Goal: Task Accomplishment & Management: Manage account settings

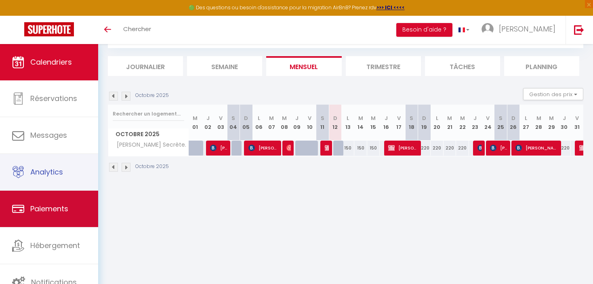
scroll to position [44, 0]
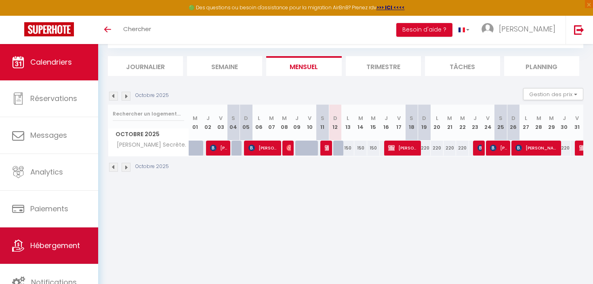
click at [57, 247] on span "Hébergement" at bounding box center [55, 245] width 50 height 10
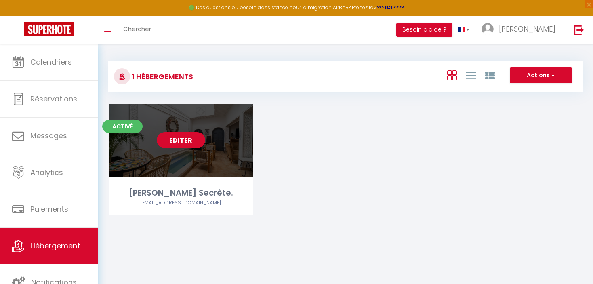
click at [180, 140] on link "Editer" at bounding box center [181, 140] width 48 height 16
select select "3"
select select "2"
select select "1"
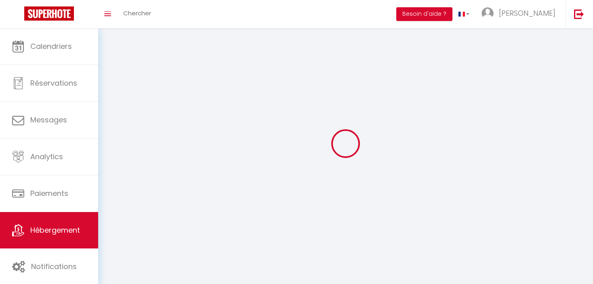
select select
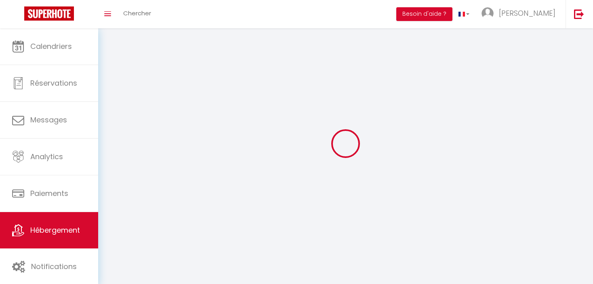
select select
checkbox input "false"
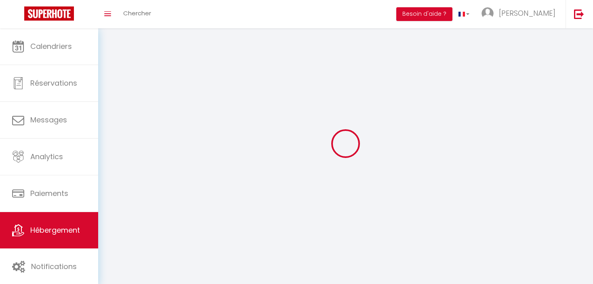
checkbox input "false"
select select
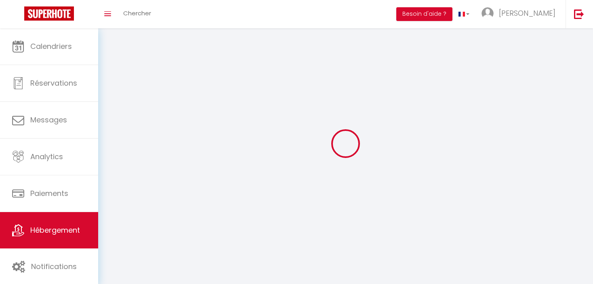
select select
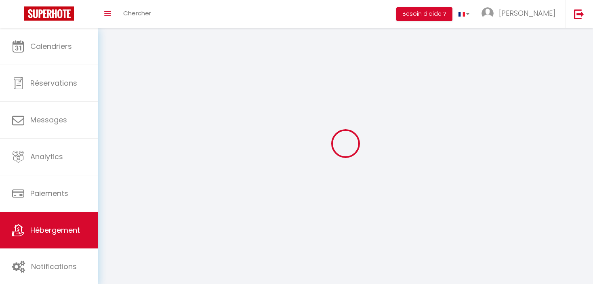
checkbox input "false"
select select
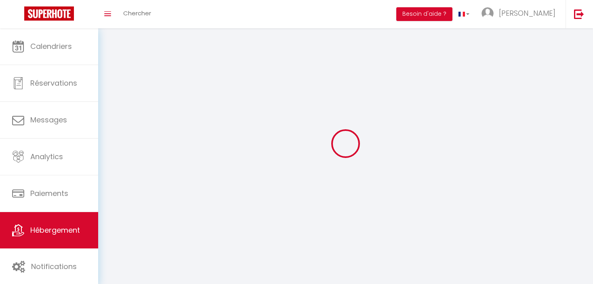
select select
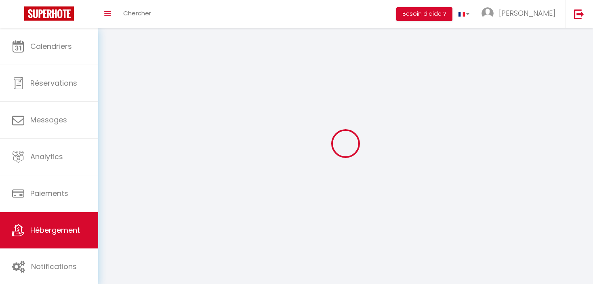
select select
checkbox input "false"
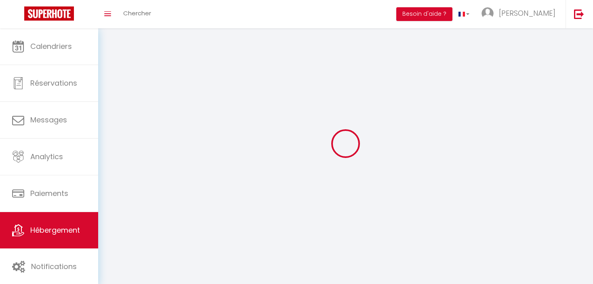
select select
select select "28"
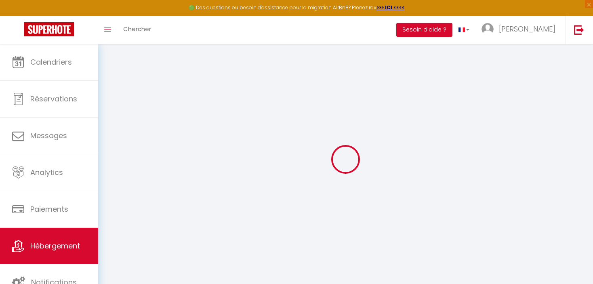
select select
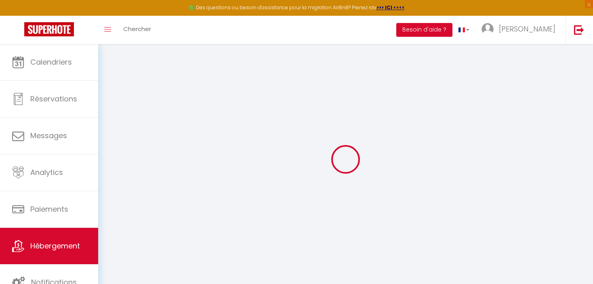
select select
checkbox input "false"
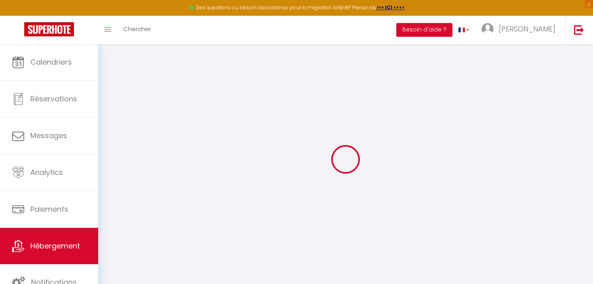
select select
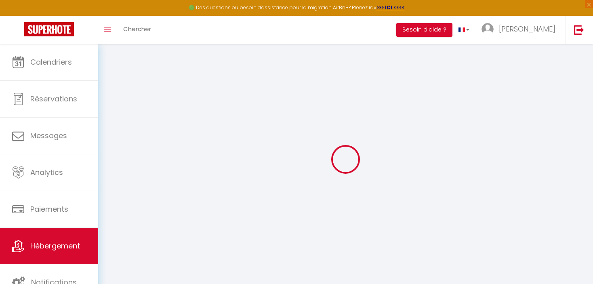
select select
checkbox input "false"
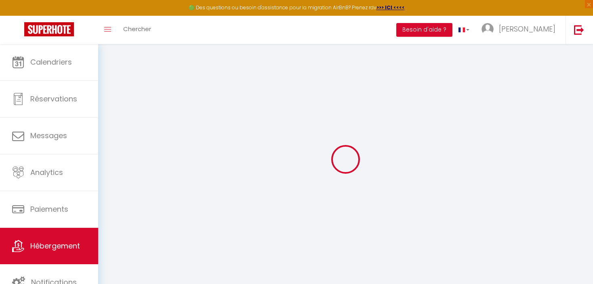
checkbox input "false"
select select
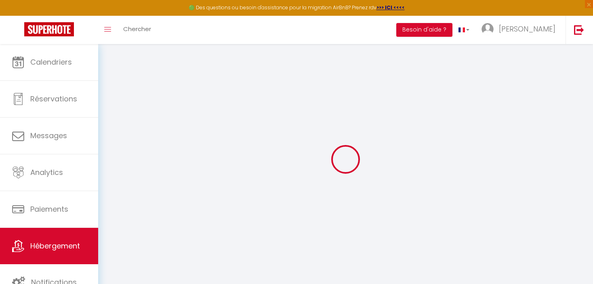
select select
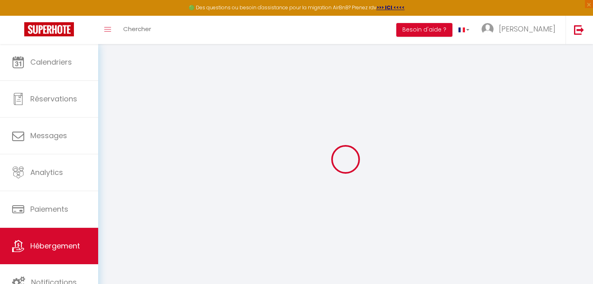
checkbox input "false"
select select
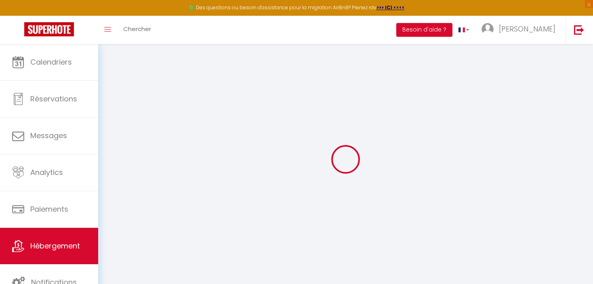
select select
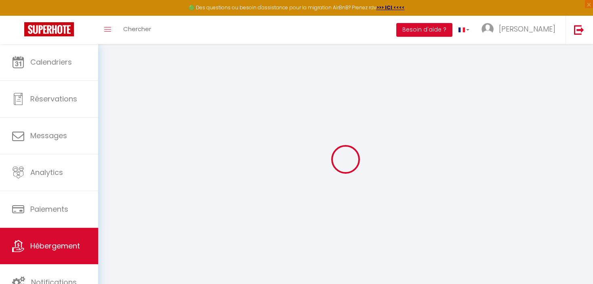
select select
checkbox input "false"
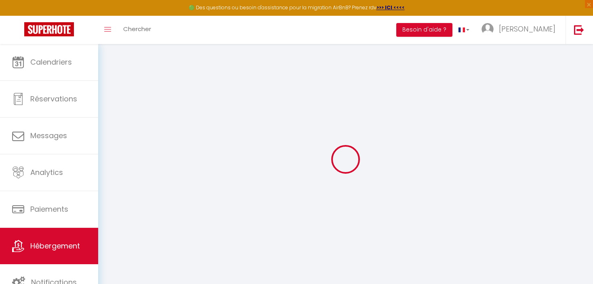
checkbox input "false"
select select
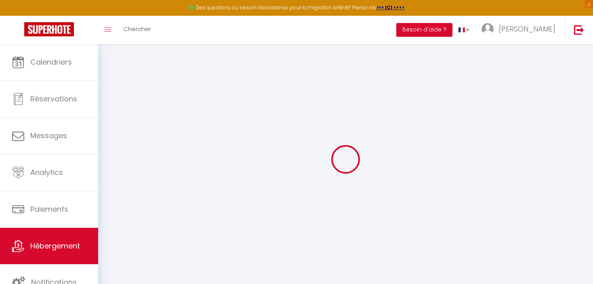
select select
checkbox input "false"
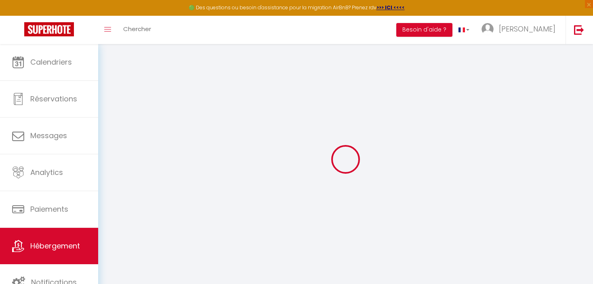
checkbox input "false"
select select
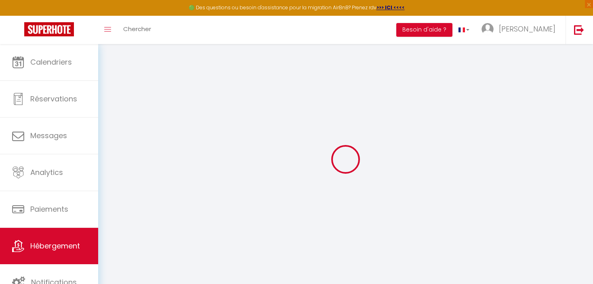
type input "[PERSON_NAME] Secrète."
type input "[PERSON_NAME]"
select select "unique_homes"
select select "12"
select select "4"
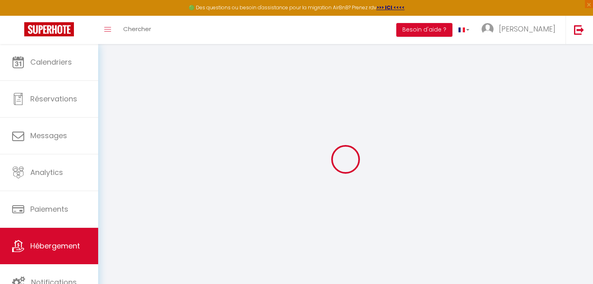
select select "5"
type input "150"
type input "20"
type input "2.50"
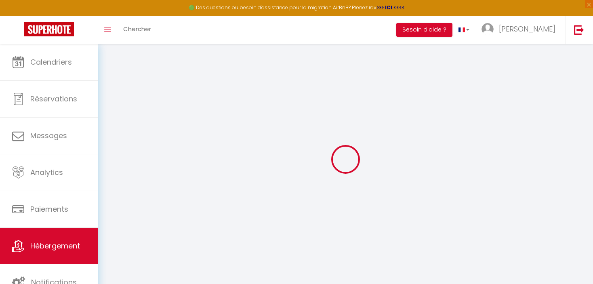
type input "300"
select select
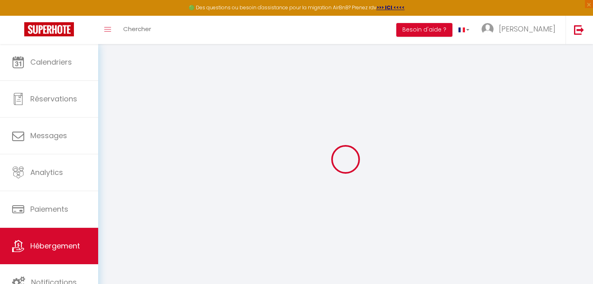
select select
type input "39 derb bzou"
type input "40000"
type input "[GEOGRAPHIC_DATA] - [GEOGRAPHIC_DATA]"
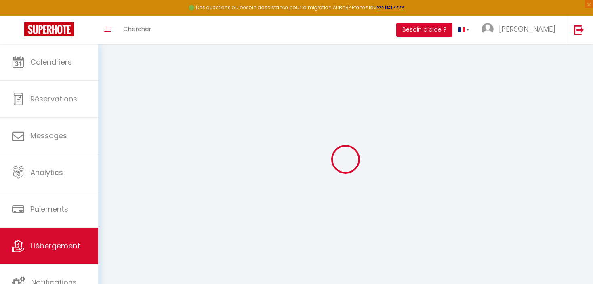
select select "146"
type input "[EMAIL_ADDRESS][DOMAIN_NAME]"
select select "10108"
checkbox input "false"
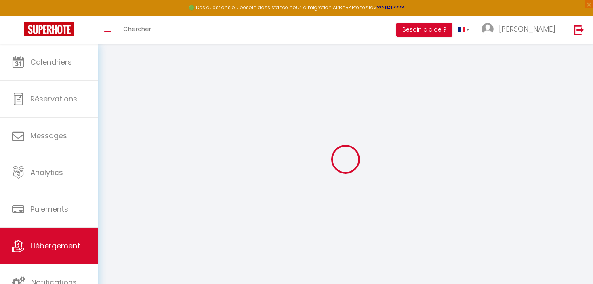
checkbox input "false"
type input "0"
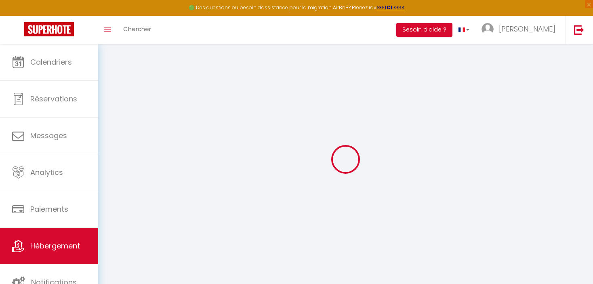
type input "0"
select select "riad"
select select "33975"
select select
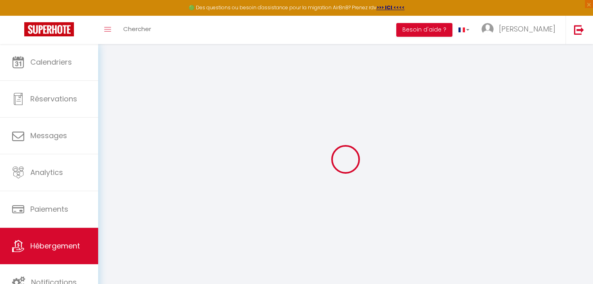
select select
checkbox input "false"
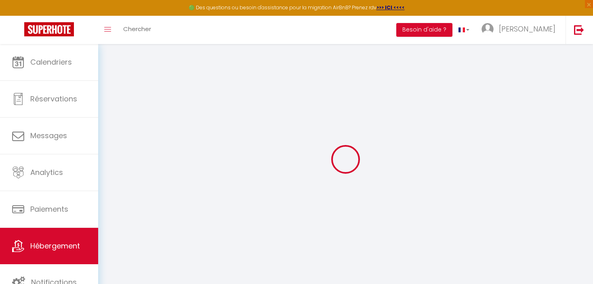
checkbox input "false"
select select
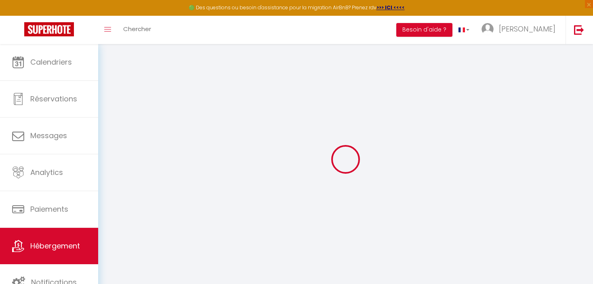
select select
checkbox input "false"
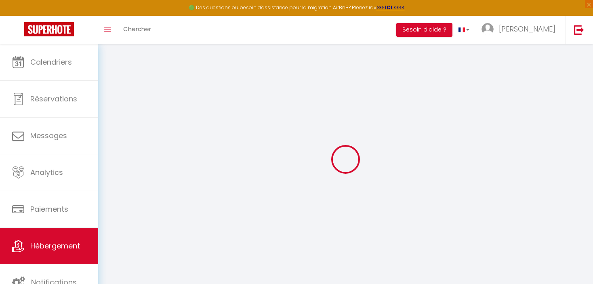
checkbox input "false"
select select
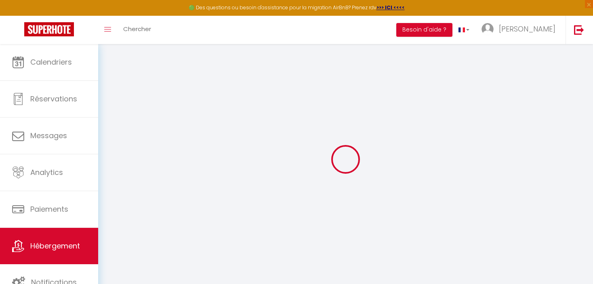
select select
checkbox input "false"
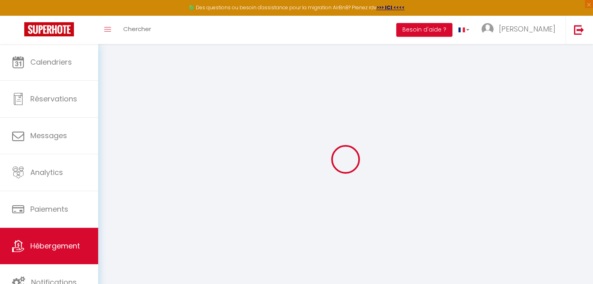
checkbox input "false"
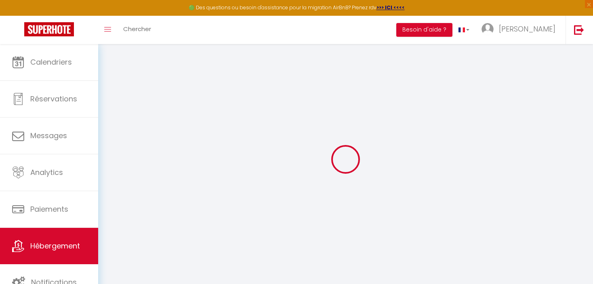
checkbox input "false"
select select "14:00"
select select
select select "11:00"
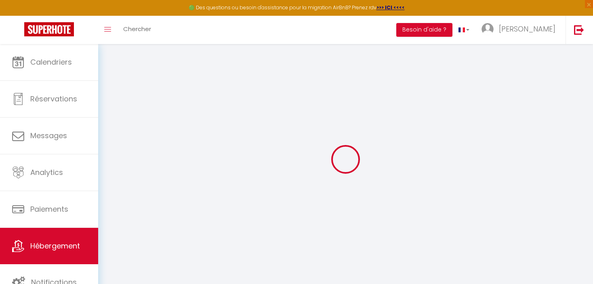
select select "30"
select select "120"
select select "10:00"
select select
checkbox input "false"
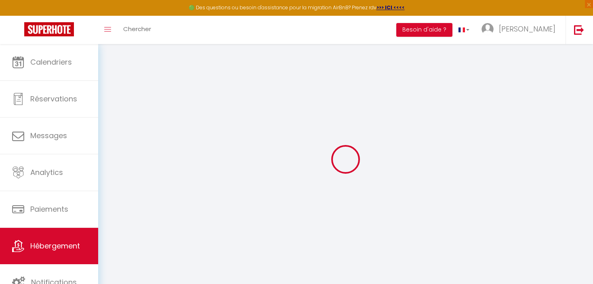
checkbox input "false"
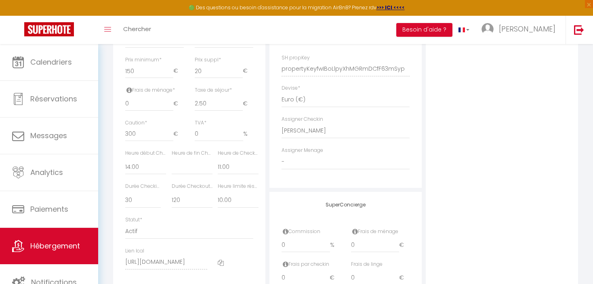
scroll to position [433, 0]
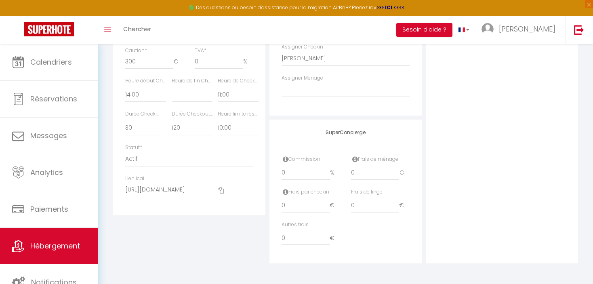
click at [221, 189] on icon at bounding box center [221, 190] width 6 height 6
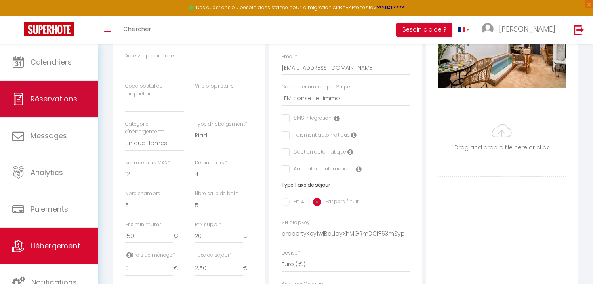
scroll to position [0, 0]
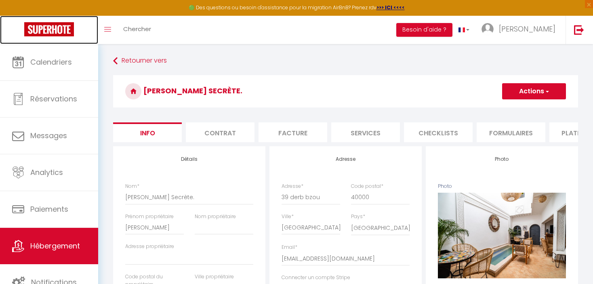
click at [55, 30] on img at bounding box center [49, 29] width 50 height 14
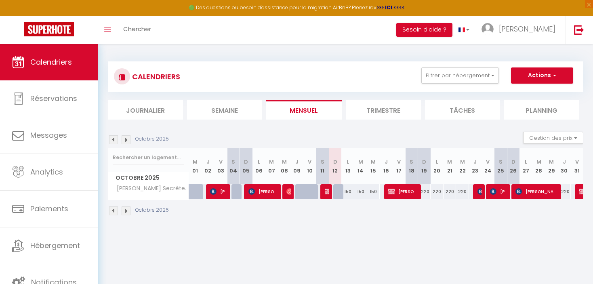
click at [126, 139] on img at bounding box center [125, 139] width 9 height 9
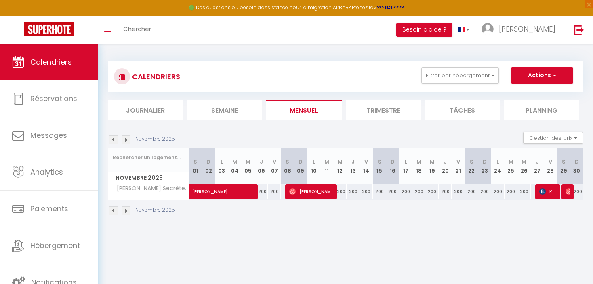
click at [112, 140] on img at bounding box center [113, 139] width 9 height 9
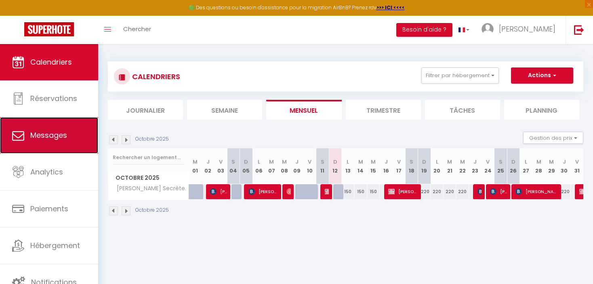
click at [53, 144] on link "Messages" at bounding box center [49, 135] width 98 height 36
select select "message"
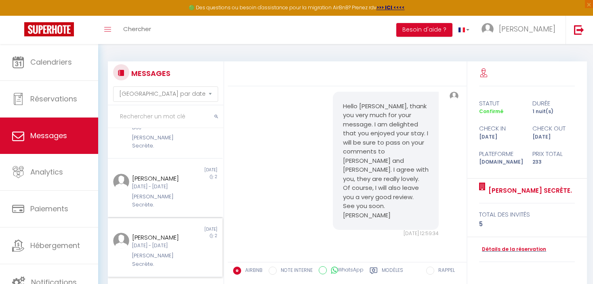
scroll to position [444, 0]
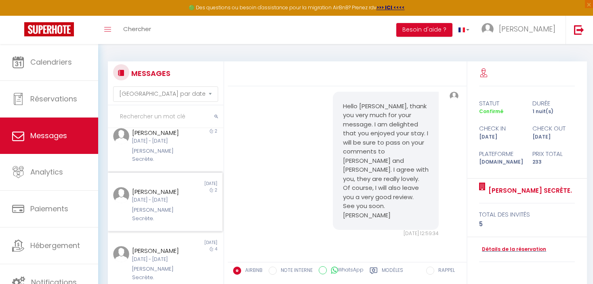
click at [175, 204] on div "Ven 24 Oct - Dim 26 Oct" at bounding box center [160, 200] width 56 height 8
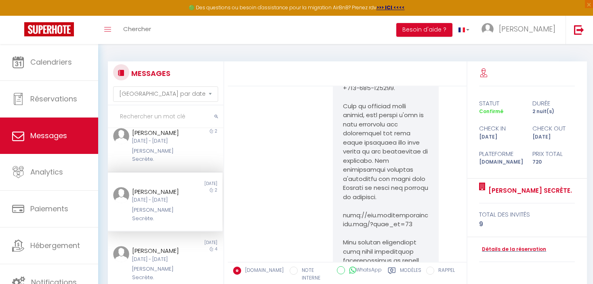
scroll to position [1323, 0]
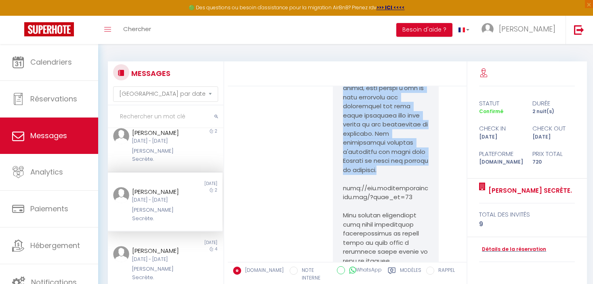
drag, startPoint x: 341, startPoint y: 115, endPoint x: 418, endPoint y: 207, distance: 119.5
copy pre "Afin de préparer votre voyage, vous pouvez d'ors et déjà consulter les prestati…"
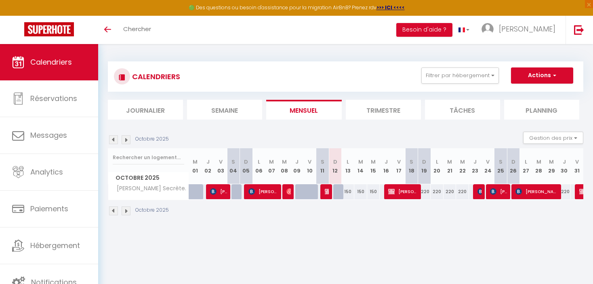
click at [126, 144] on img at bounding box center [125, 139] width 9 height 9
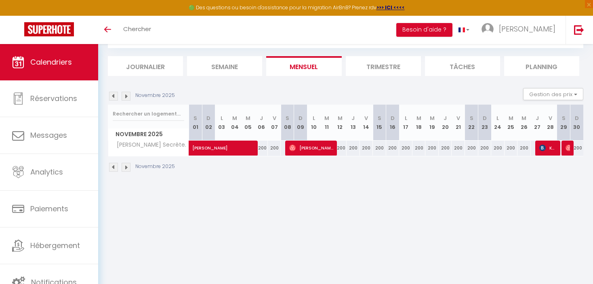
scroll to position [44, 0]
click at [126, 97] on img at bounding box center [125, 96] width 9 height 9
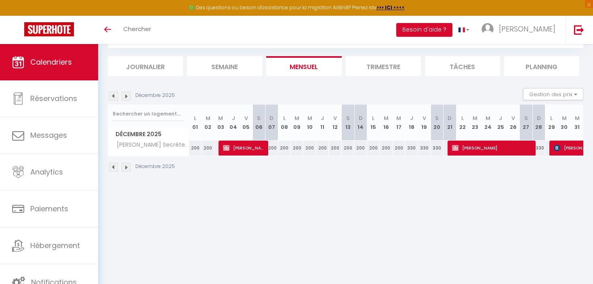
click at [127, 98] on img at bounding box center [125, 96] width 9 height 9
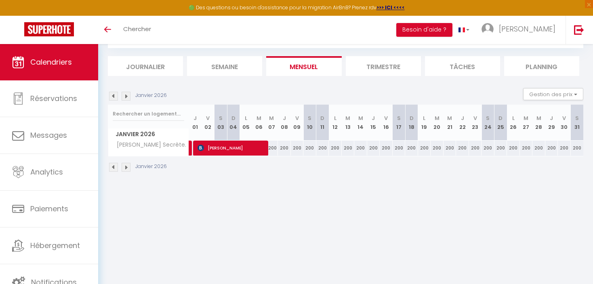
click at [111, 97] on img at bounding box center [113, 96] width 9 height 9
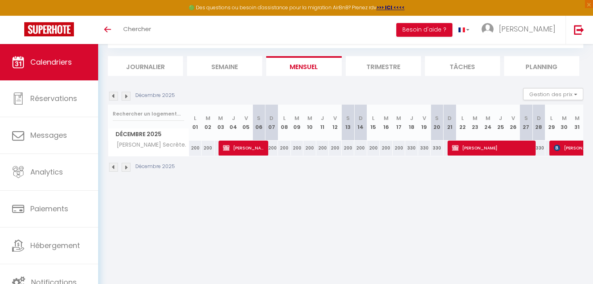
click at [126, 95] on img at bounding box center [125, 96] width 9 height 9
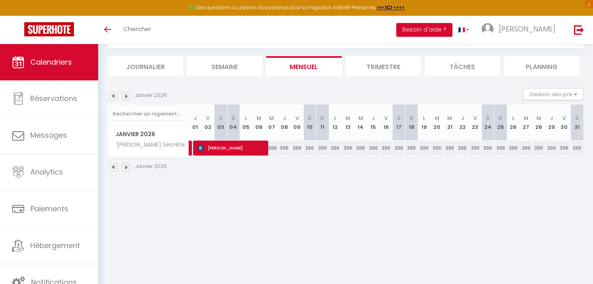
click at [126, 95] on img at bounding box center [125, 96] width 9 height 9
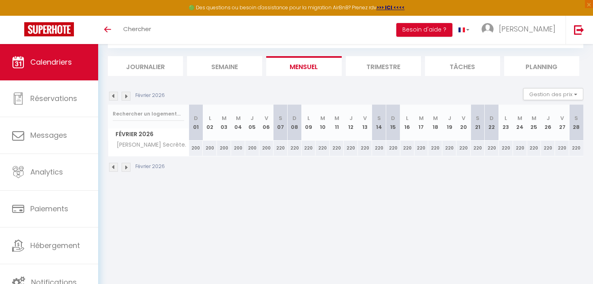
click at [126, 95] on img at bounding box center [125, 96] width 9 height 9
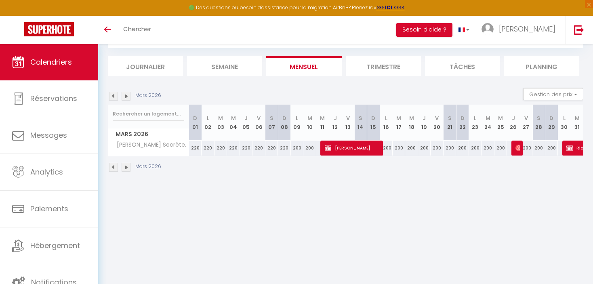
click at [126, 96] on img at bounding box center [125, 96] width 9 height 9
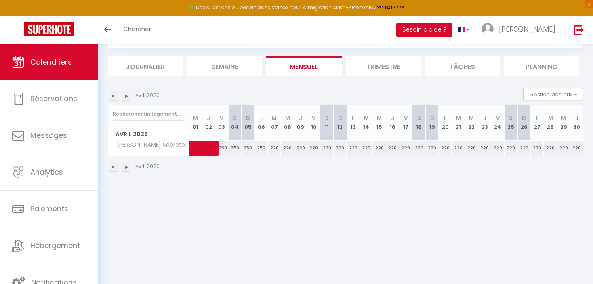
click at [126, 96] on img at bounding box center [125, 96] width 9 height 9
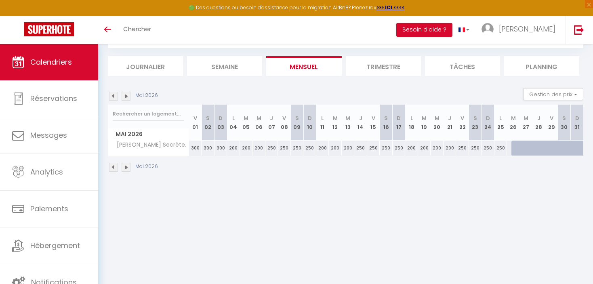
click at [126, 96] on img at bounding box center [125, 96] width 9 height 9
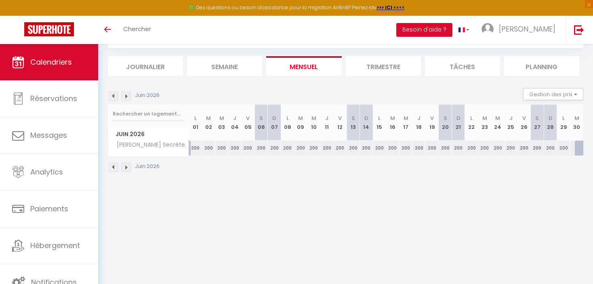
click at [126, 96] on img at bounding box center [125, 96] width 9 height 9
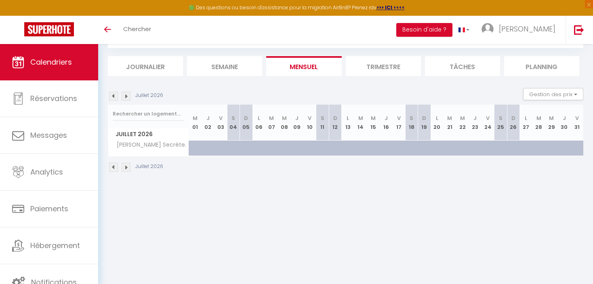
click at [113, 97] on img at bounding box center [113, 96] width 9 height 9
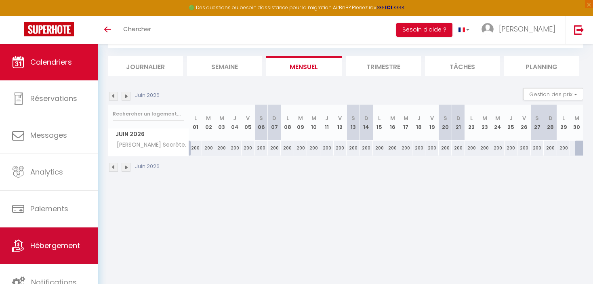
click at [67, 247] on span "Hébergement" at bounding box center [55, 245] width 50 height 10
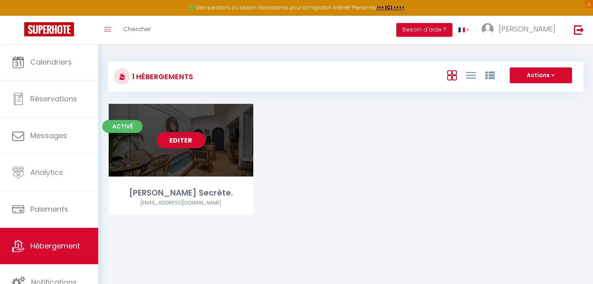
click at [184, 140] on link "Editer" at bounding box center [181, 140] width 48 height 16
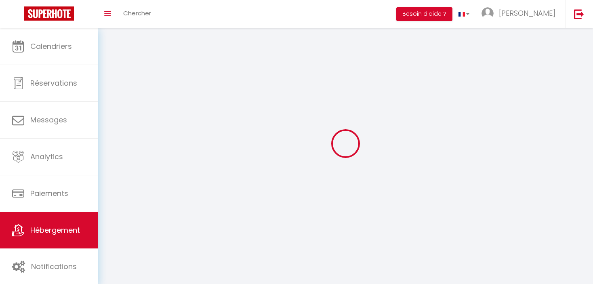
select select "1"
select select
select select "28"
select select
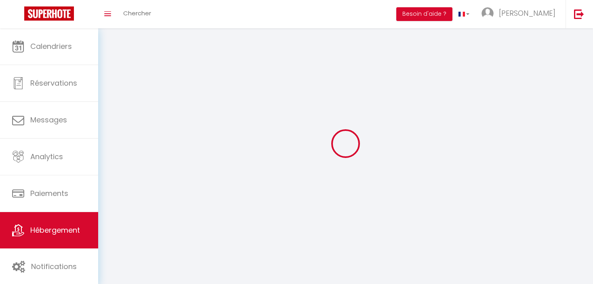
select select
checkbox input "false"
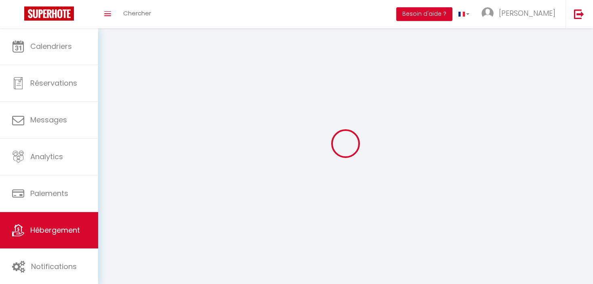
checkbox input "false"
select select
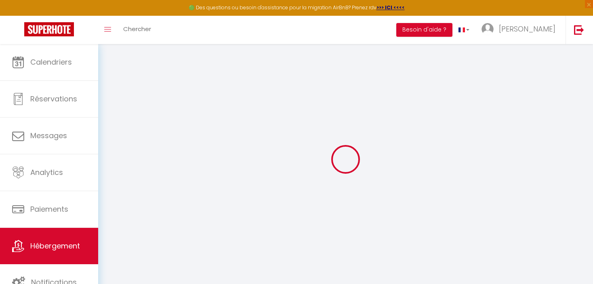
select select
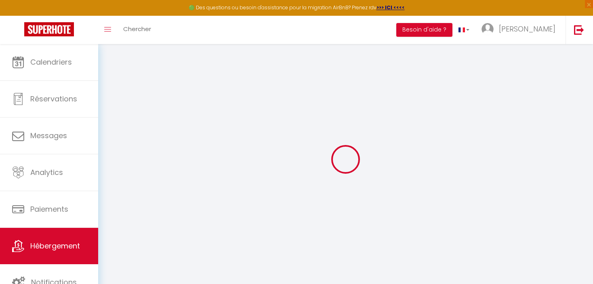
select select
checkbox input "false"
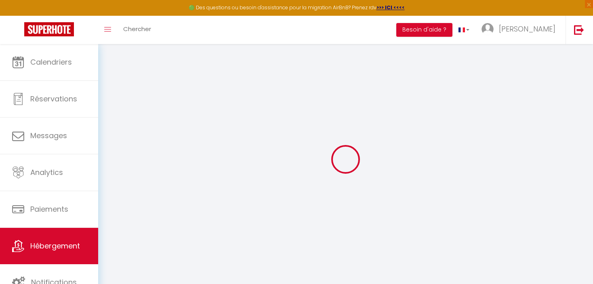
select select
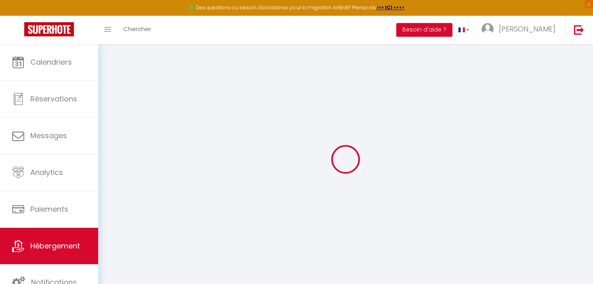
select select
checkbox input "false"
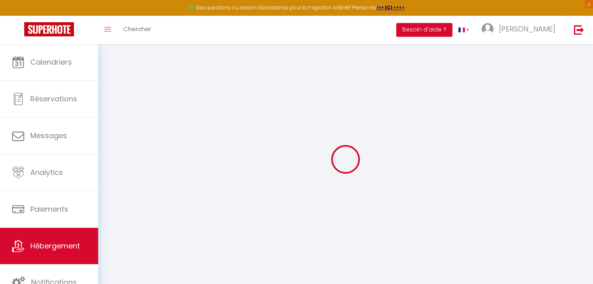
checkbox input "false"
select select
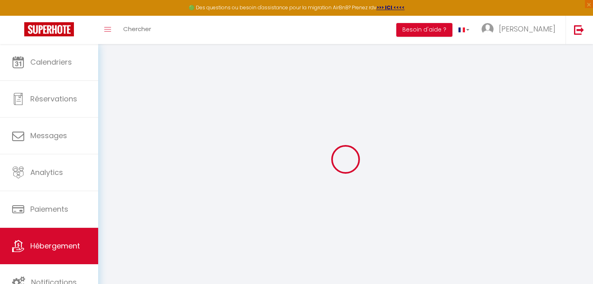
select select
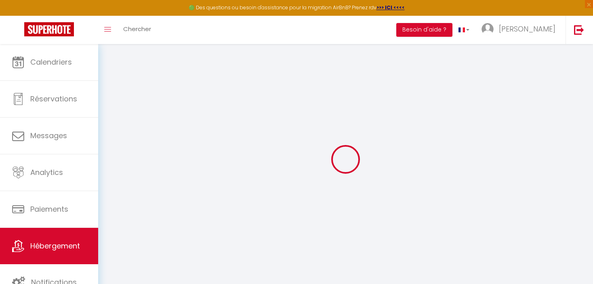
checkbox input "false"
select select
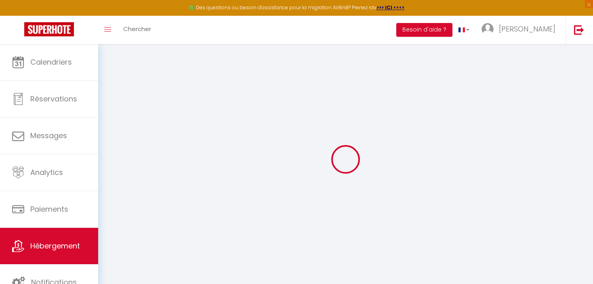
select select
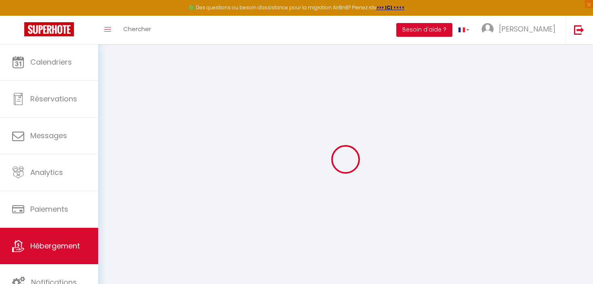
select select
checkbox input "false"
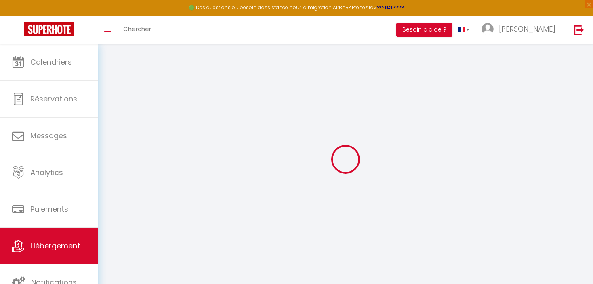
checkbox input "false"
select select
type input "[PERSON_NAME] Secrète."
type input "[PERSON_NAME]"
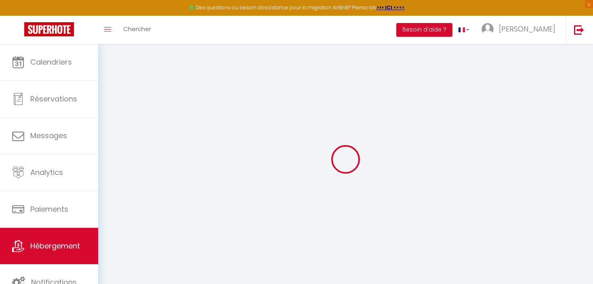
select select "unique_homes"
select select "12"
select select "4"
select select "5"
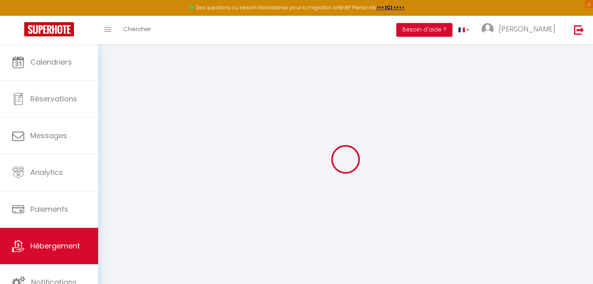
type input "150"
type input "20"
type input "2.50"
type input "300"
select select
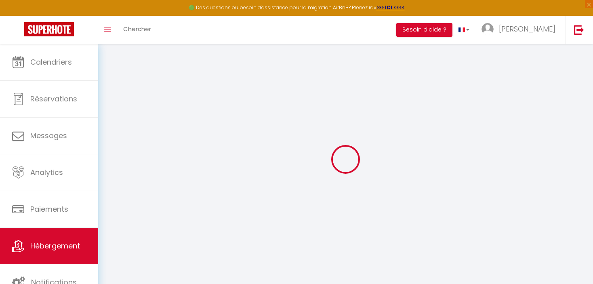
select select
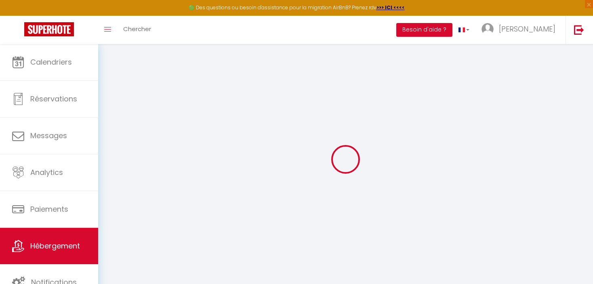
type input "39 derb bzou"
type input "40000"
type input "[GEOGRAPHIC_DATA] - [GEOGRAPHIC_DATA]"
select select "146"
type input "[EMAIL_ADDRESS][DOMAIN_NAME]"
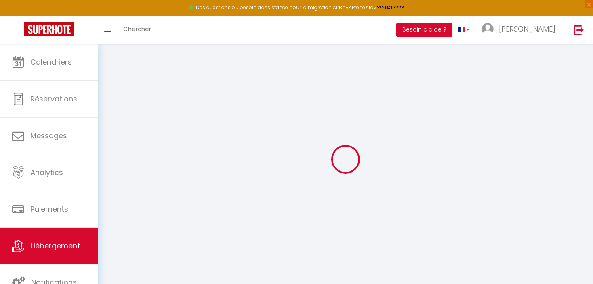
select select "10108"
checkbox input "false"
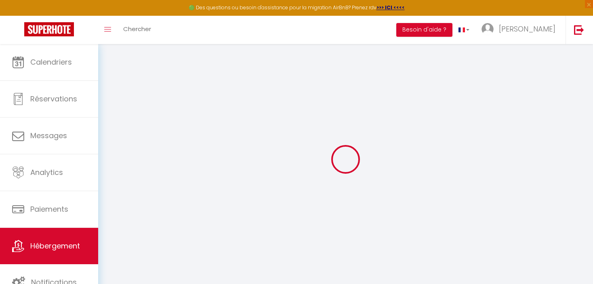
type input "0"
select select
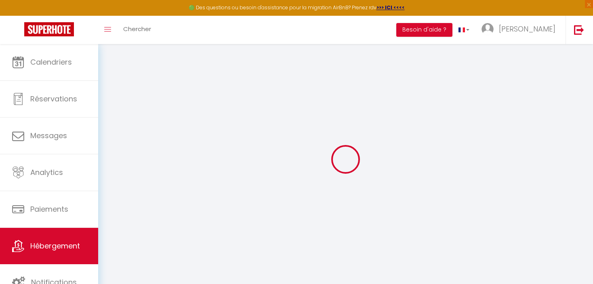
select select
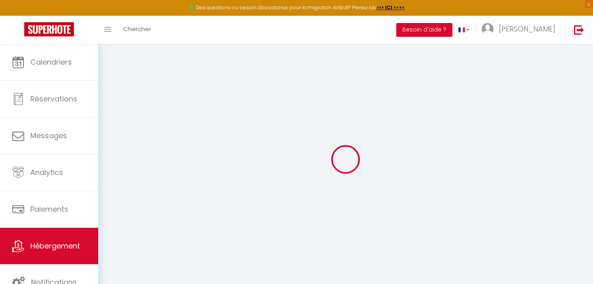
checkbox input "false"
select select "riad"
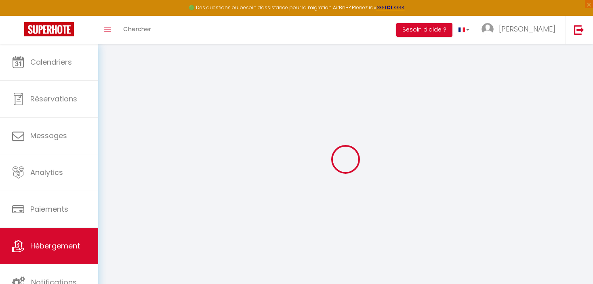
select select "33975"
select select
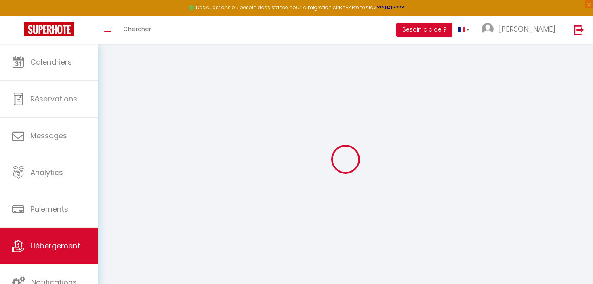
select select
checkbox input "false"
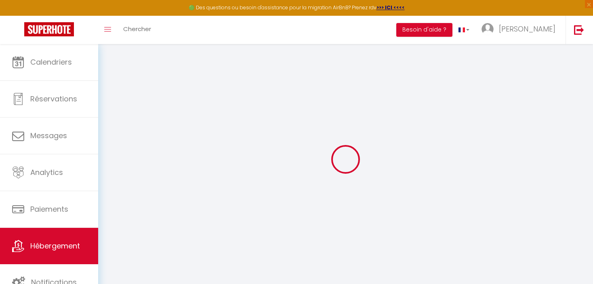
checkbox input "false"
select select
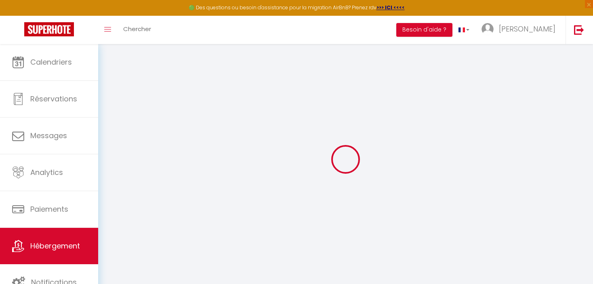
select select
checkbox input "false"
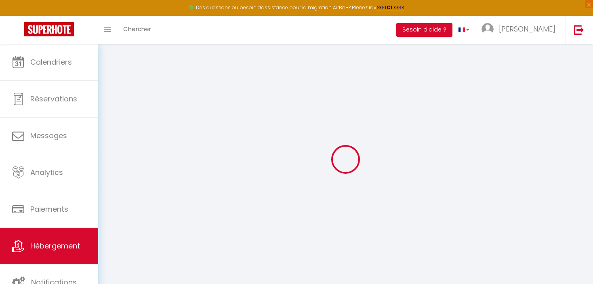
checkbox input "false"
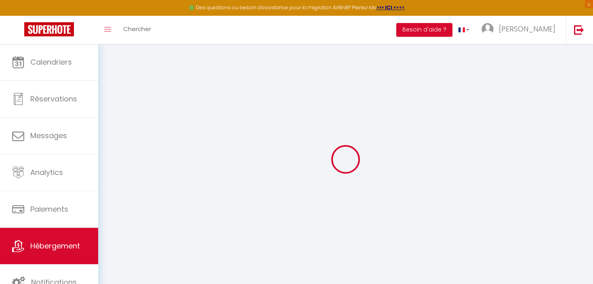
select select "14:00"
select select
select select "11:00"
select select "30"
select select "120"
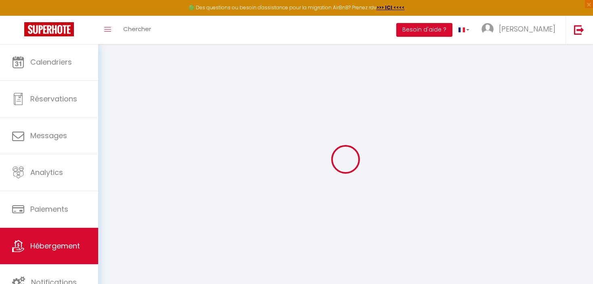
select select "10:00"
select select
checkbox input "false"
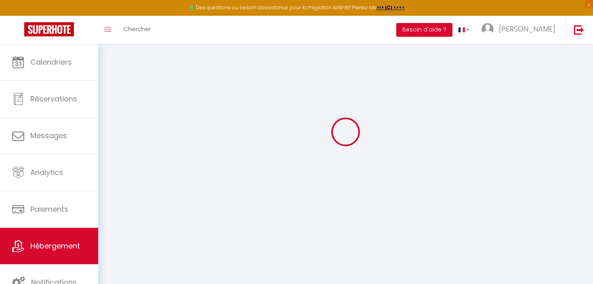
checkbox input "false"
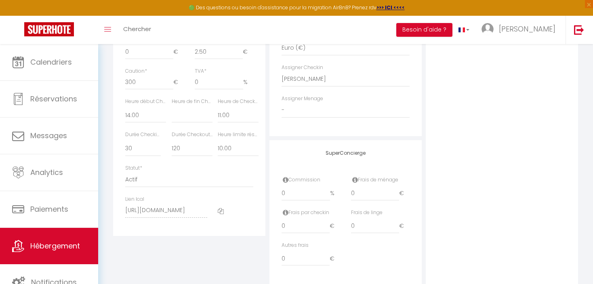
scroll to position [433, 0]
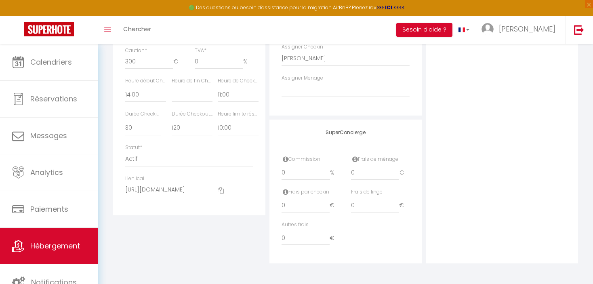
click at [221, 193] on icon at bounding box center [221, 190] width 6 height 6
